Goal: Task Accomplishment & Management: Use online tool/utility

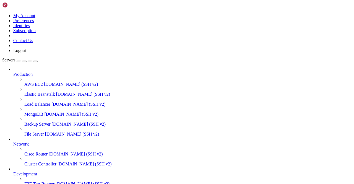
scroll to position [25790, 0]
type input "t"
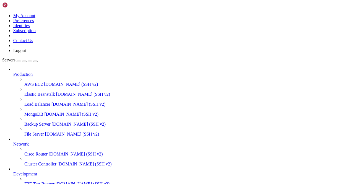
scroll to position [26544, 0]
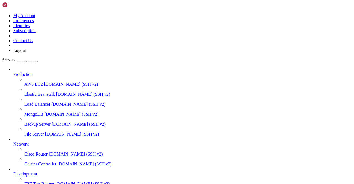
scroll to position [34183, 0]
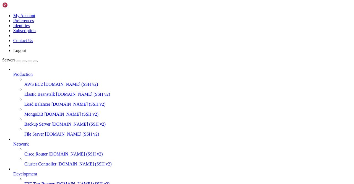
scroll to position [34989, 0]
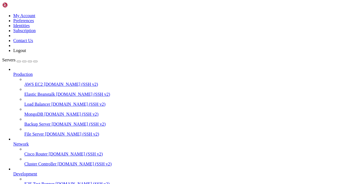
scroll to position [42806, 0]
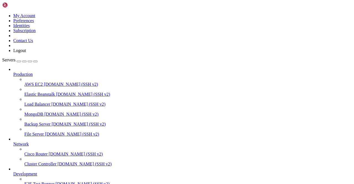
scroll to position [44943, 0]
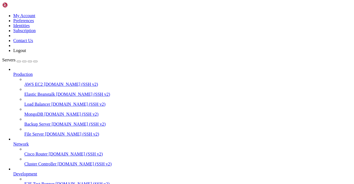
scroll to position [45658, 0]
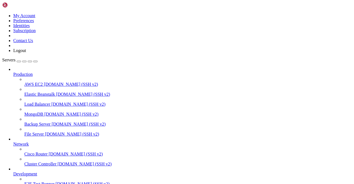
scroll to position [46375, 0]
drag, startPoint x: 308, startPoint y: 177, endPoint x: 305, endPoint y: 175, distance: 3.8
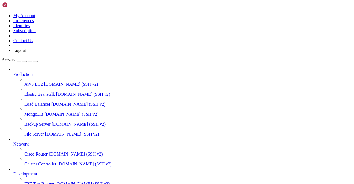
scroll to position [47049, 0]
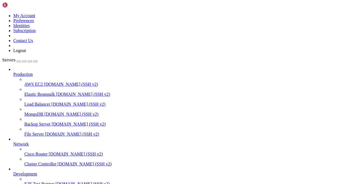
scroll to position [47391, 0]
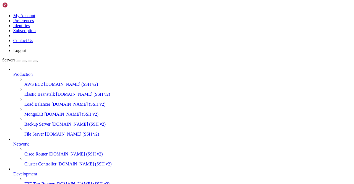
scroll to position [47818, 0]
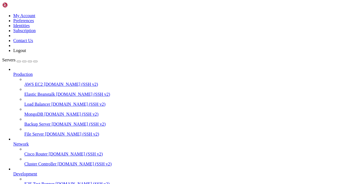
scroll to position [17619, 0]
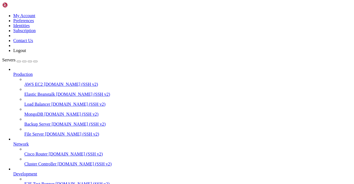
scroll to position [49271, 0]
type input "Telegram 135"
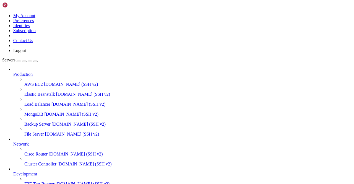
scroll to position [49271, 0]
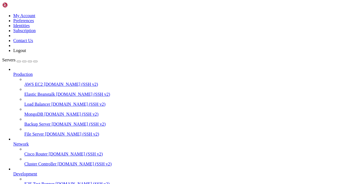
drag, startPoint x: 63, startPoint y: 480, endPoint x: 88, endPoint y: 449, distance: 39.8
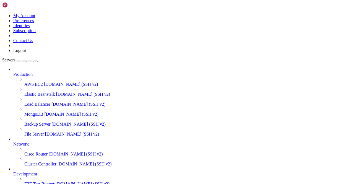
scroll to position [5867, 0]
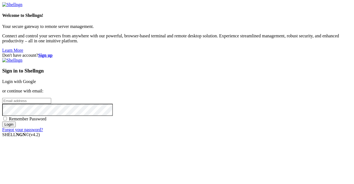
click at [222, 89] on p "or continue with email:" at bounding box center [177, 91] width 350 height 5
click at [36, 79] on link "Login with Google" at bounding box center [19, 81] width 34 height 5
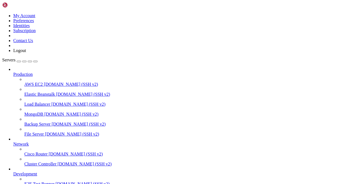
scroll to position [23179, 0]
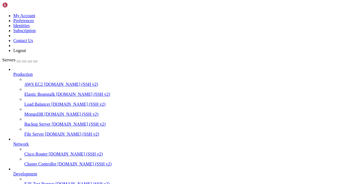
drag, startPoint x: 87, startPoint y: 432, endPoint x: 194, endPoint y: 503, distance: 128.0
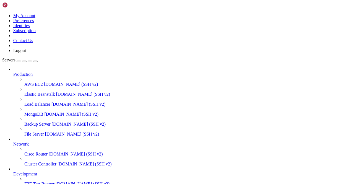
click html "Page up Connecting 38.242.252.216... Page down Options 0/0"
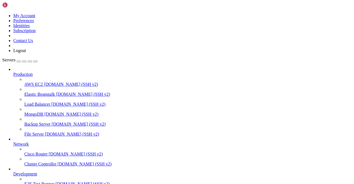
scroll to position [1000, 0]
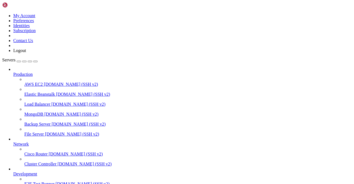
scroll to position [1672, 0]
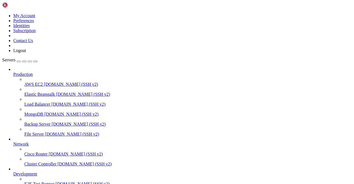
scroll to position [1636, 0]
drag, startPoint x: 17, startPoint y: 387, endPoint x: 83, endPoint y: 422, distance: 74.7
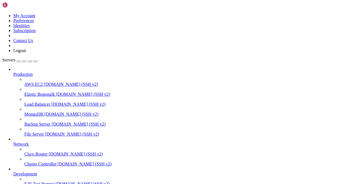
scroll to position [1733, 0]
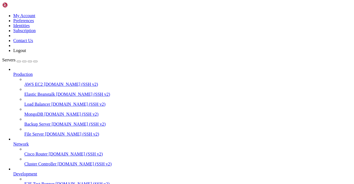
scroll to position [1044, 0]
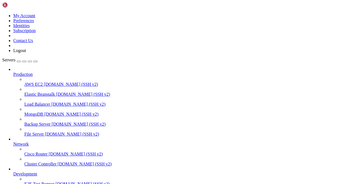
scroll to position [3993, 0]
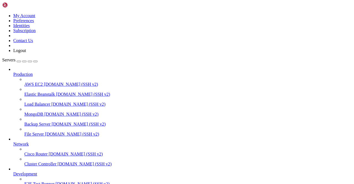
scroll to position [4735, 0]
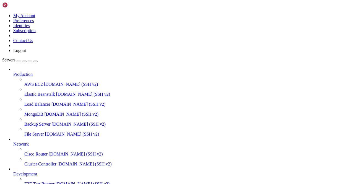
scroll to position [5480, 0]
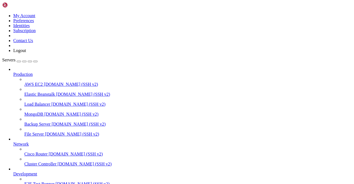
scroll to position [5560, 0]
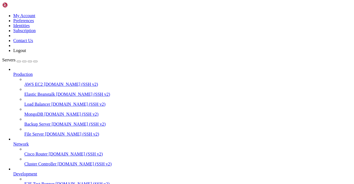
scroll to position [3877, 0]
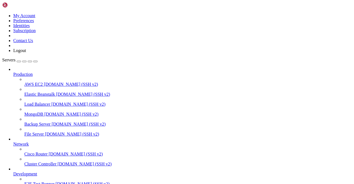
scroll to position [7033, 0]
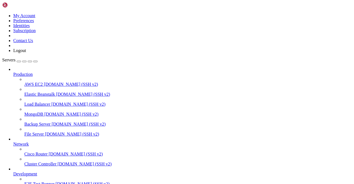
type input "Telegram 149"
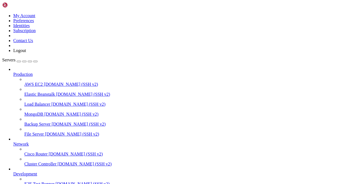
scroll to position [1063, 0]
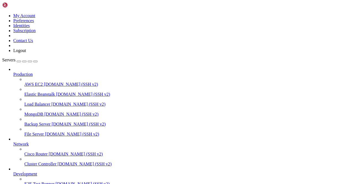
scroll to position [9246, 0]
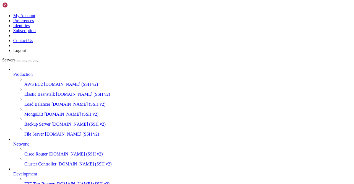
scroll to position [10007, 0]
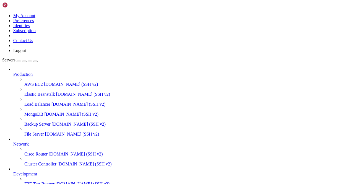
scroll to position [9995, 0]
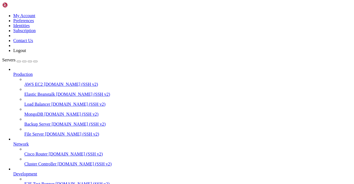
scroll to position [10068, 0]
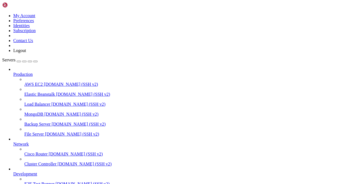
scroll to position [10697, 0]
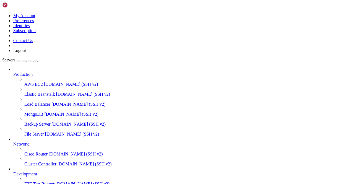
type input "Telegram 159"
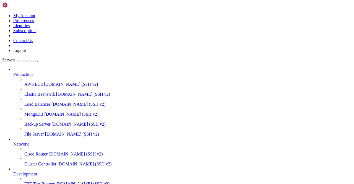
scroll to position [1066, 0]
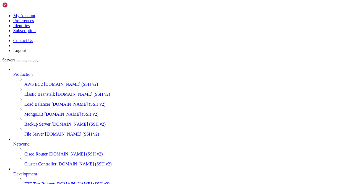
scroll to position [12449, 0]
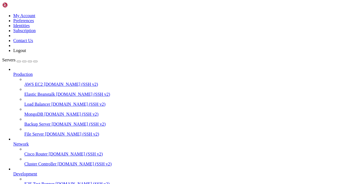
scroll to position [13050, 0]
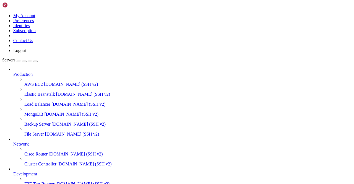
scroll to position [900, 0]
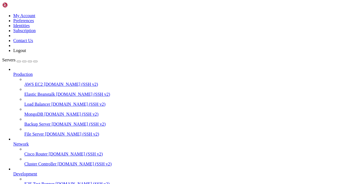
scroll to position [15484, 0]
type input "Telegram 168"
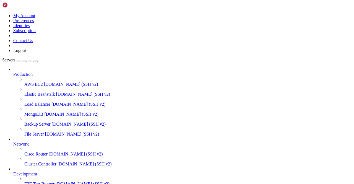
scroll to position [15484, 0]
